Goal: Transaction & Acquisition: Download file/media

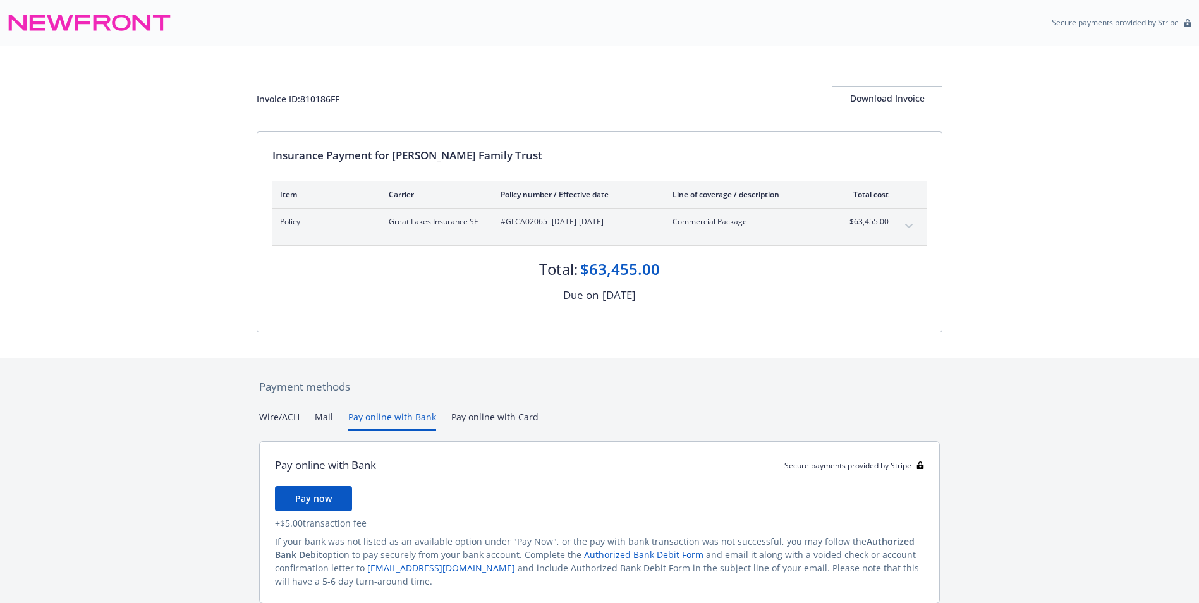
click at [401, 416] on button "Pay online with Bank" at bounding box center [392, 420] width 88 height 21
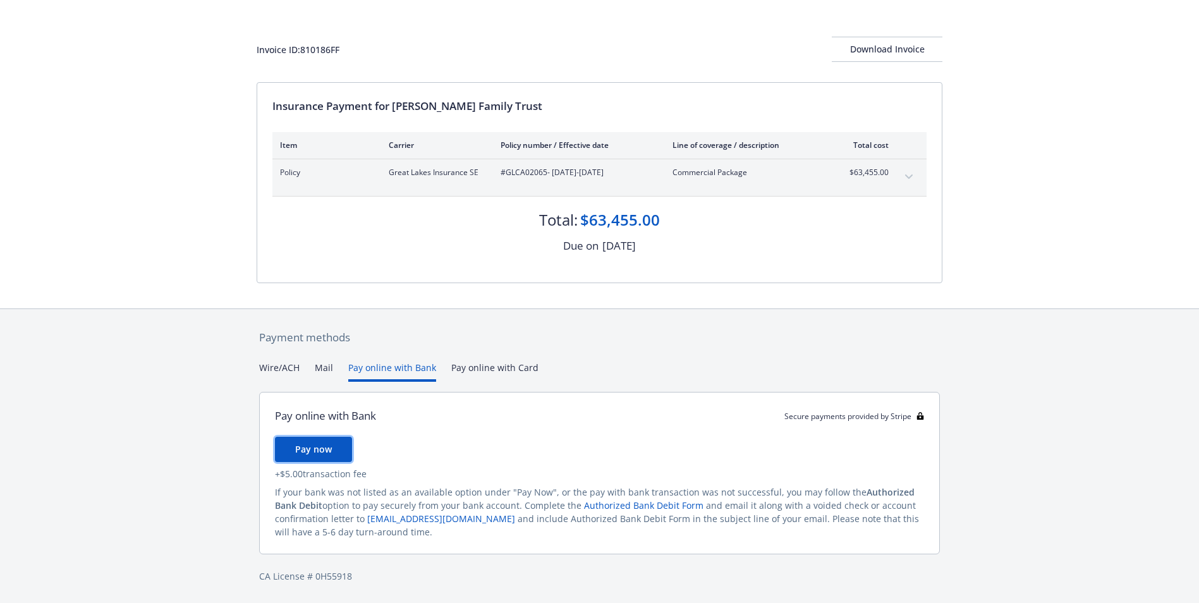
click at [321, 451] on span "Pay now" at bounding box center [313, 449] width 37 height 12
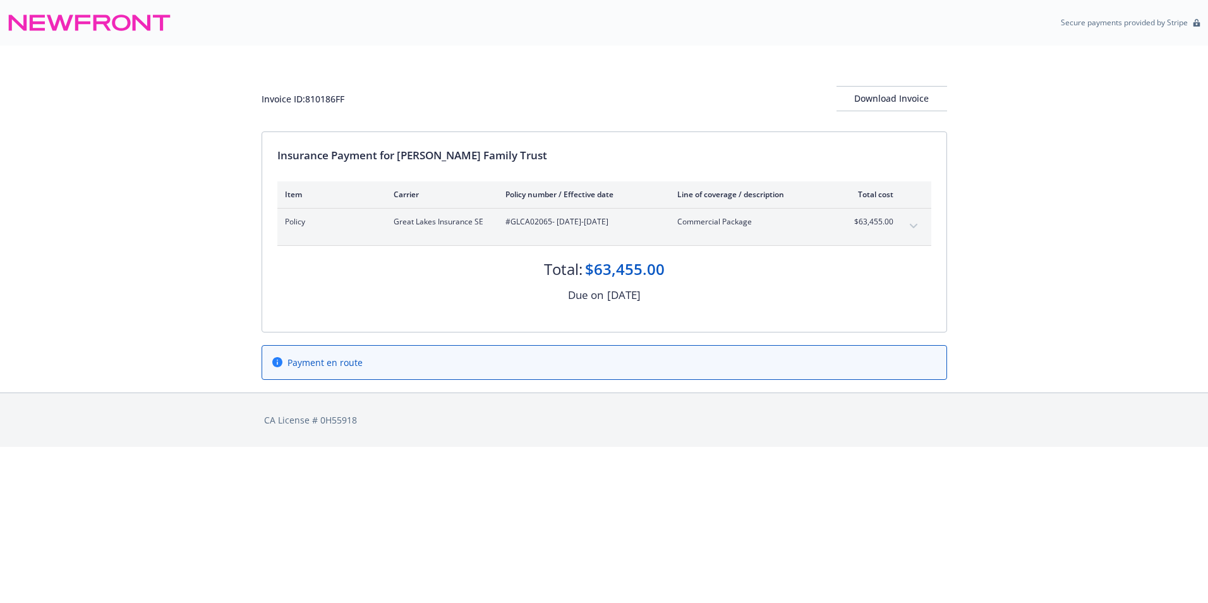
click at [275, 359] on icon at bounding box center [277, 362] width 10 height 10
click at [897, 101] on div "Download Invoice" at bounding box center [892, 99] width 111 height 24
